Goal: Task Accomplishment & Management: Complete application form

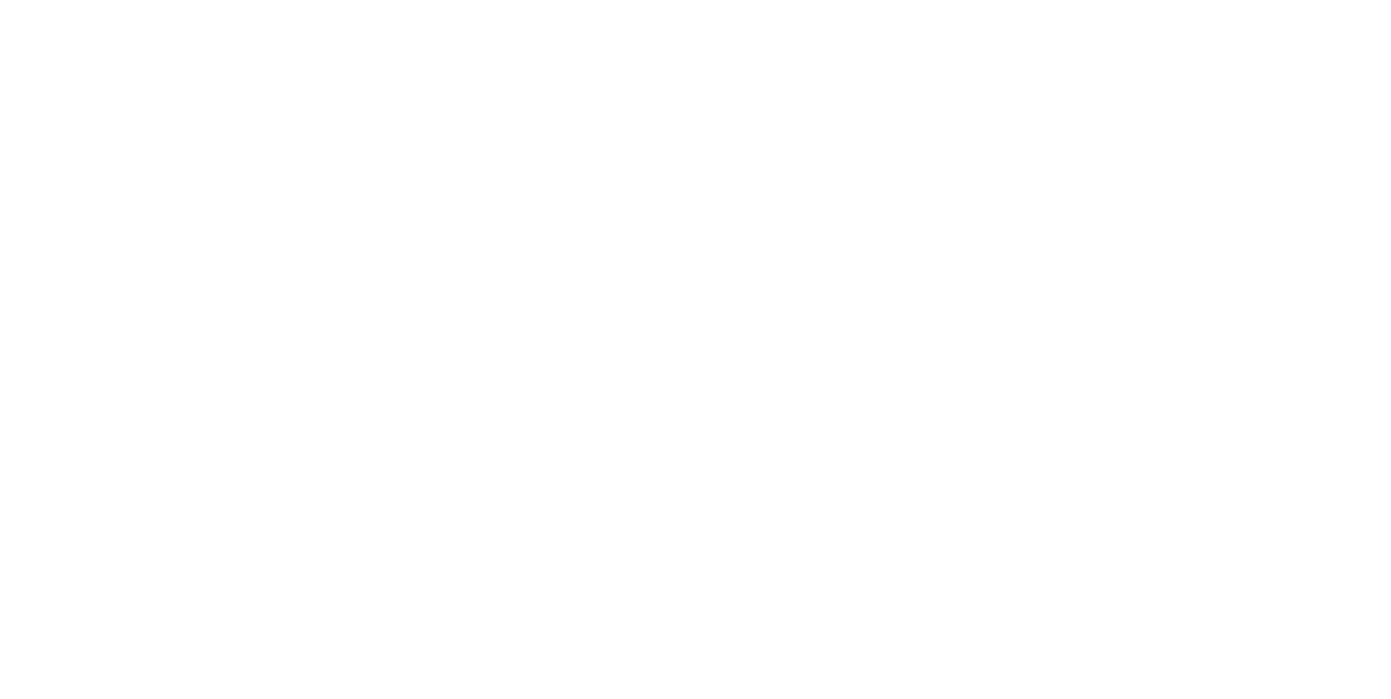
click at [0, 0] on html at bounding box center [0, 0] width 0 height 0
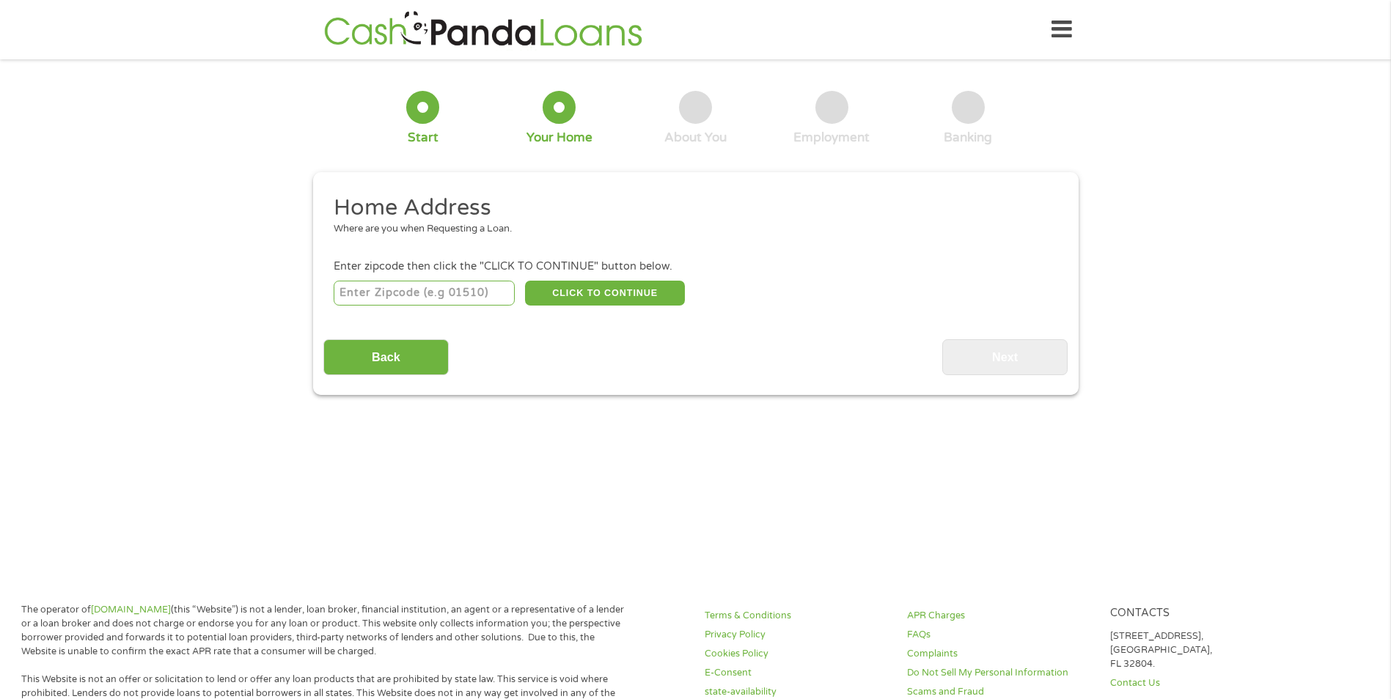
click at [476, 287] on input "number" at bounding box center [424, 293] width 181 height 25
type input "12601"
click at [413, 356] on input "Back" at bounding box center [385, 357] width 125 height 36
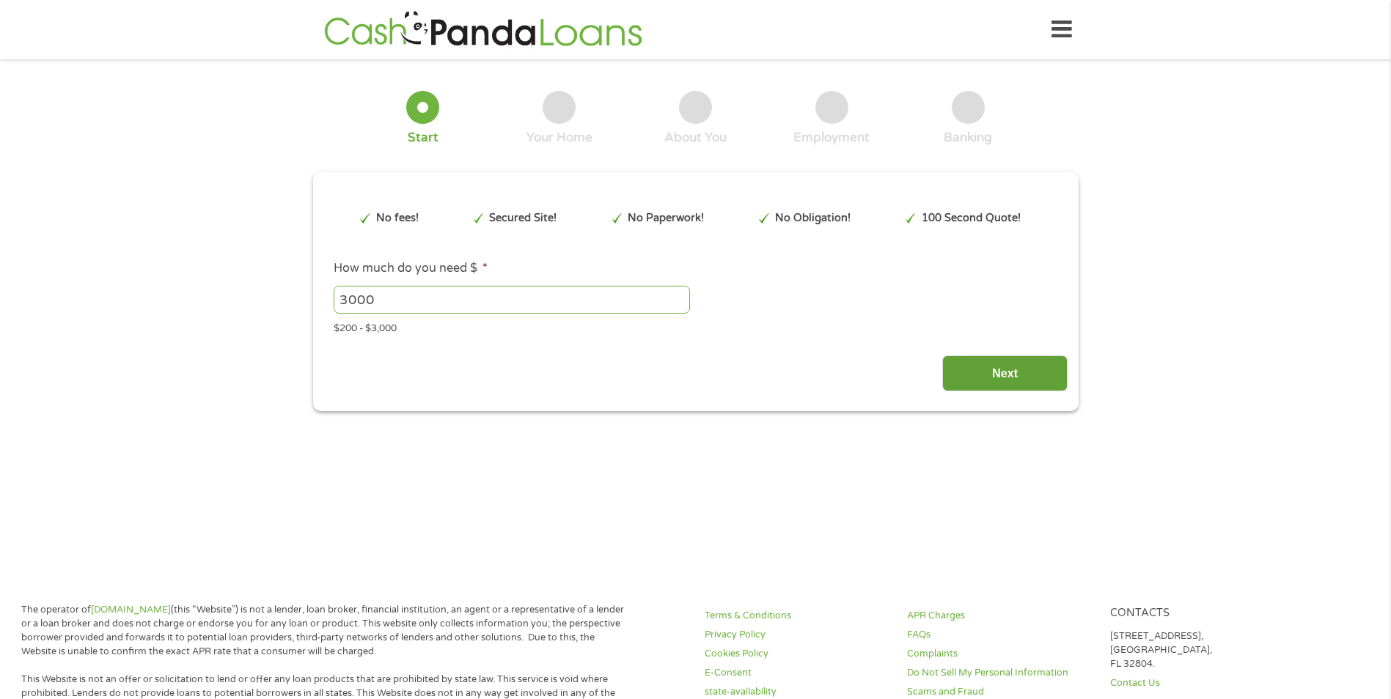
click at [1002, 377] on input "Next" at bounding box center [1004, 374] width 125 height 36
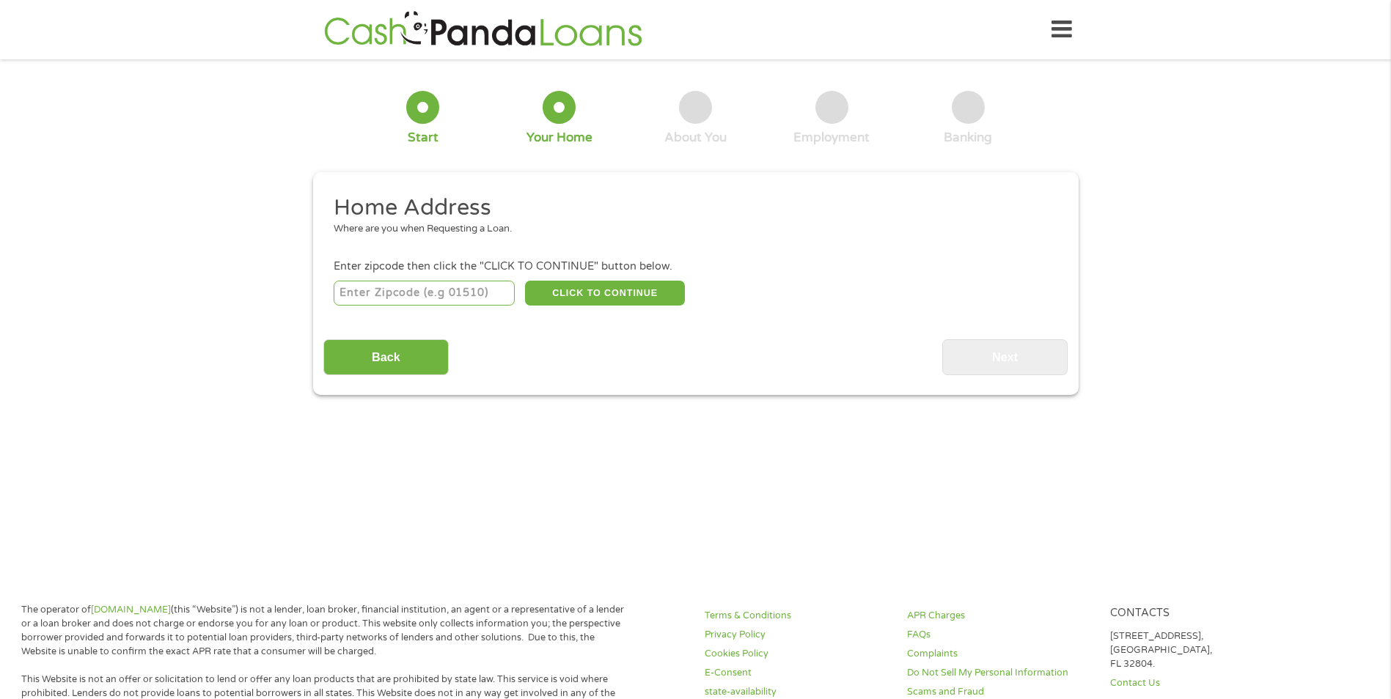
click at [418, 296] on input "number" at bounding box center [424, 293] width 181 height 25
type input "12601"
click at [565, 291] on button "CLICK TO CONTINUE" at bounding box center [605, 293] width 160 height 25
